Goal: Transaction & Acquisition: Purchase product/service

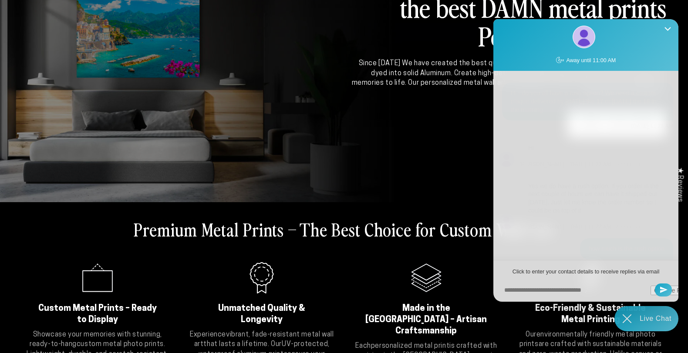
scroll to position [296, 0]
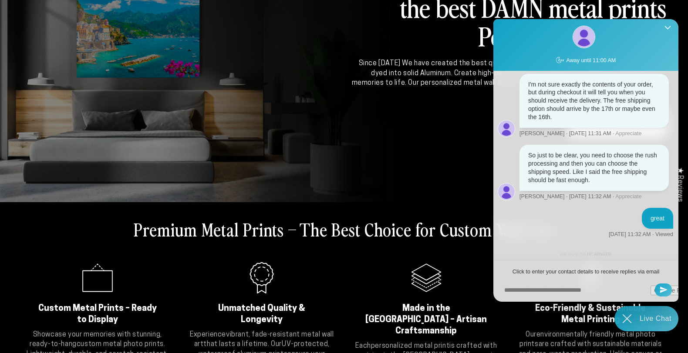
click at [670, 28] on icon "Close Shoutbox" at bounding box center [667, 29] width 7 height 7
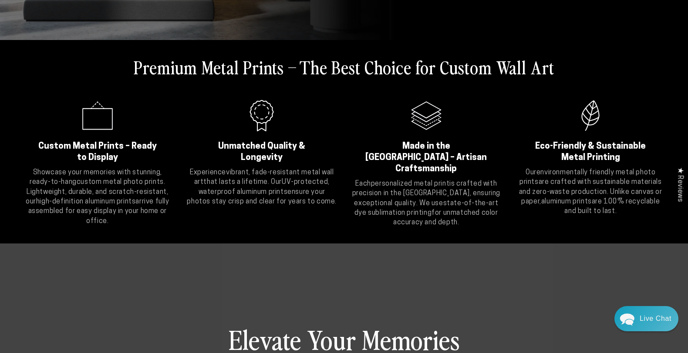
scroll to position [0, 0]
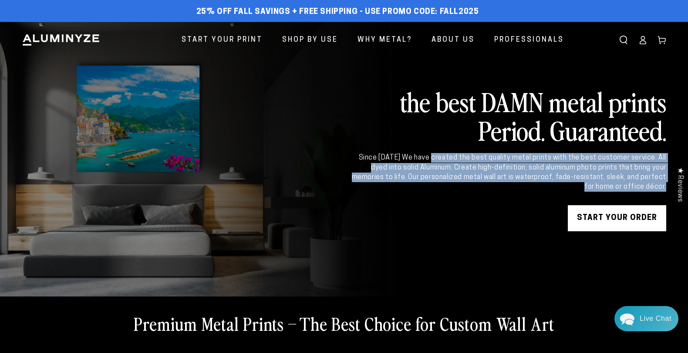
drag, startPoint x: 391, startPoint y: 147, endPoint x: 389, endPoint y: 228, distance: 81.0
click at [389, 228] on div "the best DAMN metal prints Period. Guaranteed. Since [DATE] We have created the…" at bounding box center [508, 159] width 316 height 144
click at [389, 228] on div "START YOUR Order" at bounding box center [508, 218] width 316 height 26
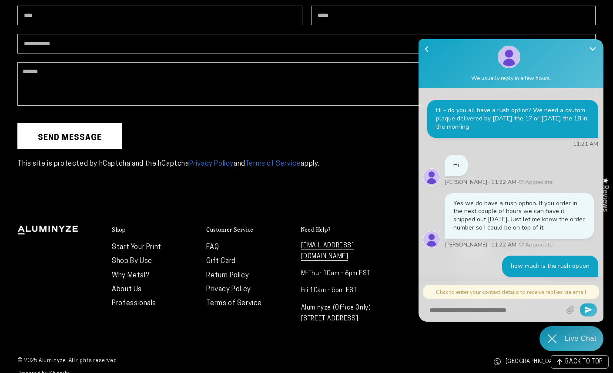
scroll to position [293, 0]
